Goal: Information Seeking & Learning: Learn about a topic

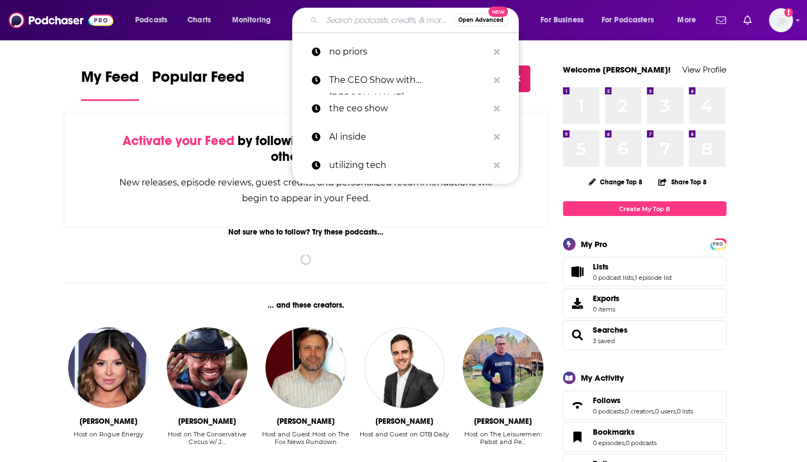
click at [355, 23] on input "Search podcasts, credits, & more..." at bounding box center [387, 19] width 131 height 17
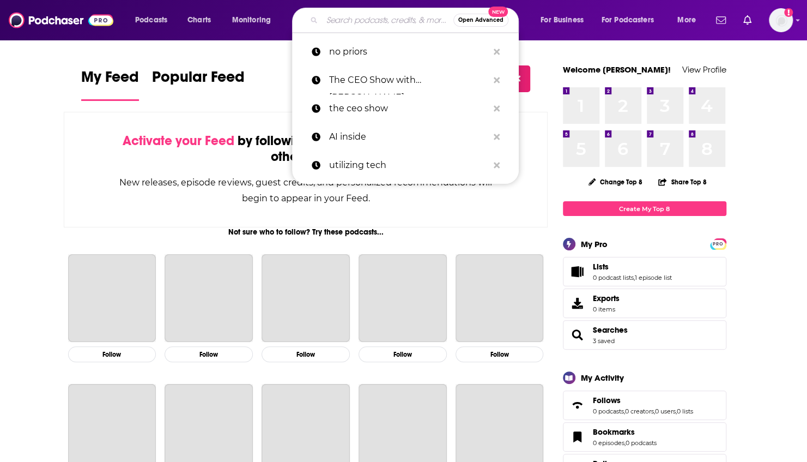
click at [353, 24] on input "Search podcasts, credits, & more..." at bounding box center [387, 19] width 131 height 17
click at [345, 20] on input "Search podcasts, credits, & more..." at bounding box center [387, 19] width 131 height 17
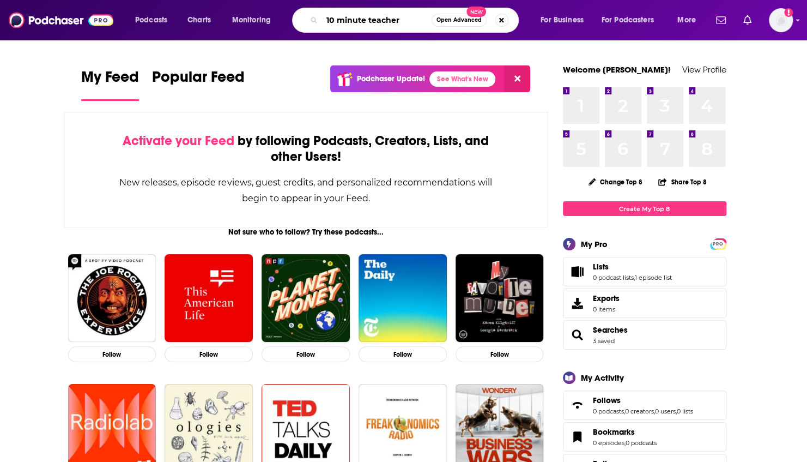
type input "10 minute teacher"
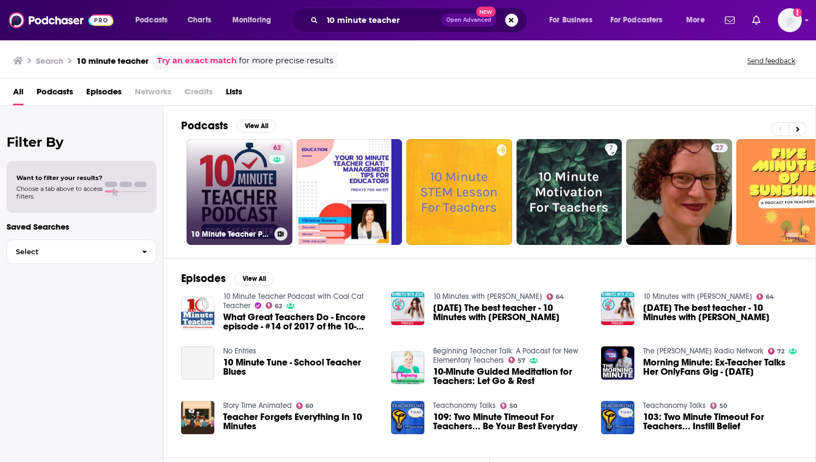
click at [245, 180] on link "62 10 Minute Teacher Podcast with Cool Cat Teacher" at bounding box center [239, 192] width 106 height 106
